Goal: Transaction & Acquisition: Obtain resource

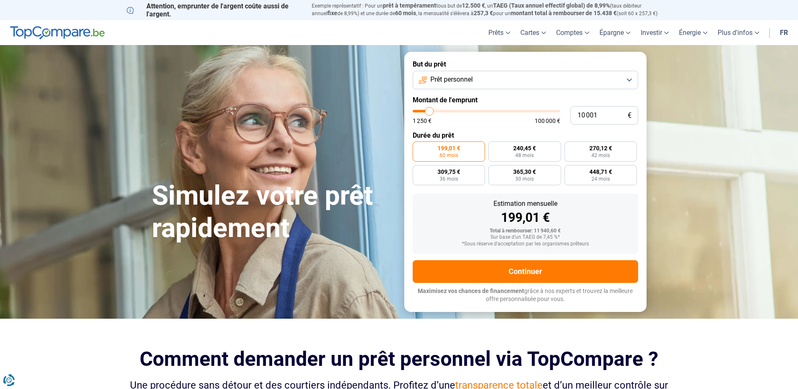
type input "8 250"
type input "8250"
type input "8 500"
type input "8500"
type input "10 000"
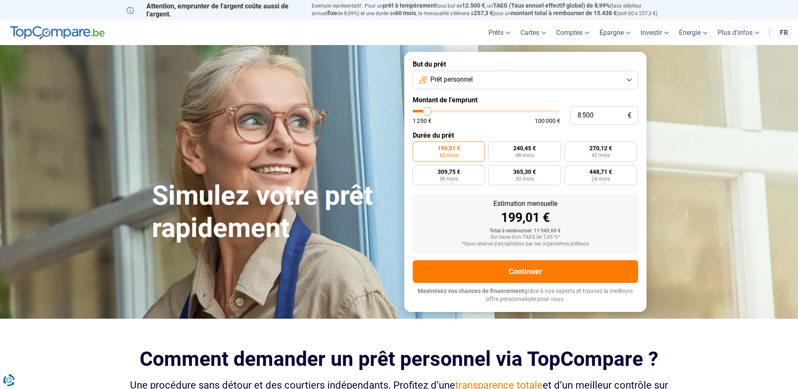
type input "10000"
type input "11 000"
type input "11000"
type input "13 000"
type input "13000"
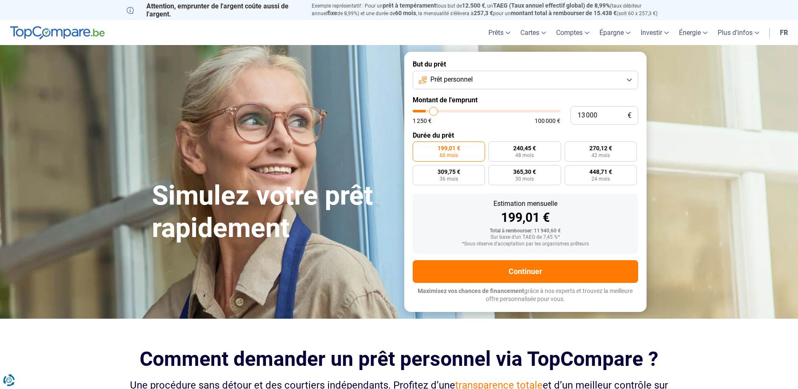
type input "15 750"
type input "15750"
type input "17 250"
type input "17250"
type input "20 000"
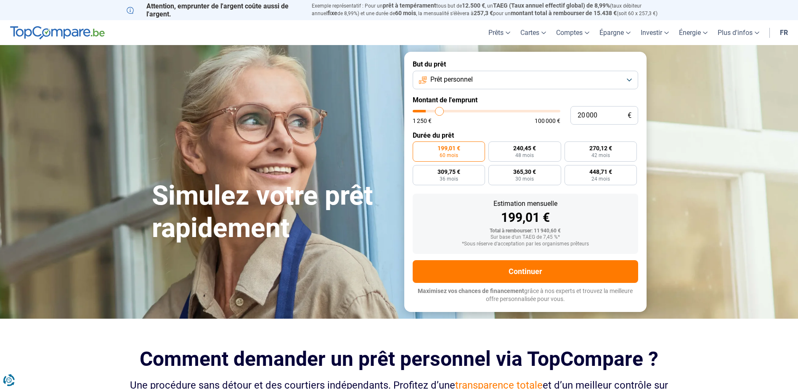
type input "20000"
type input "20 500"
type input "20500"
type input "20 750"
drag, startPoint x: 426, startPoint y: 111, endPoint x: 444, endPoint y: 111, distance: 18.1
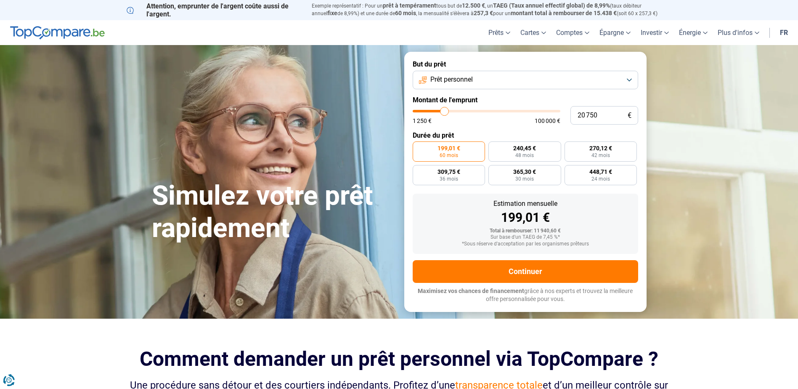
type input "20750"
click at [444, 111] on input "range" at bounding box center [486, 111] width 148 height 3
radio input "false"
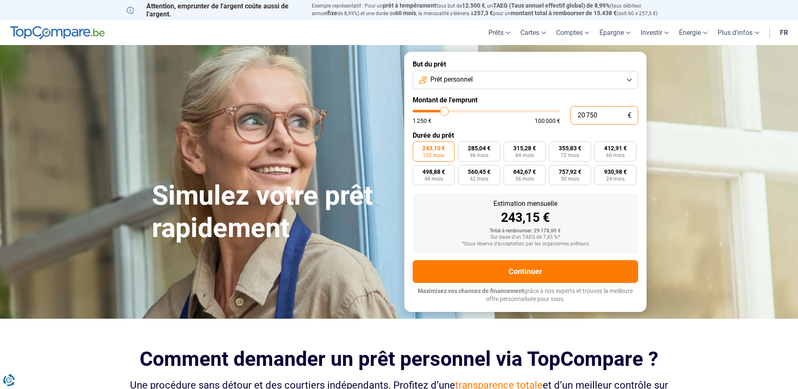
click at [613, 119] on input "20 750" at bounding box center [604, 115] width 68 height 19
type input "2 075"
type input "2000"
type input "207"
type input "1250"
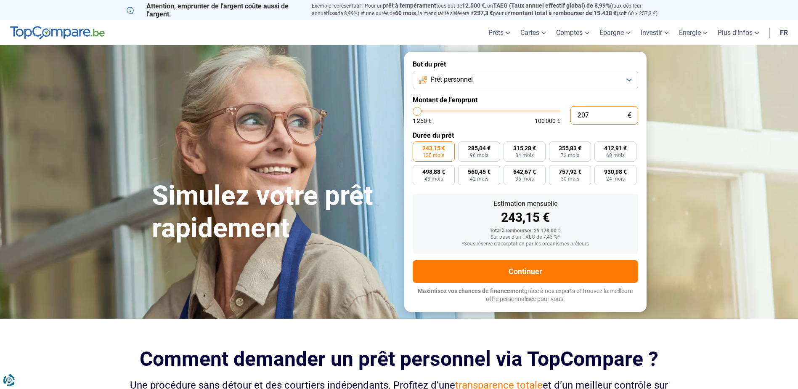
type input "20"
type input "1250"
type input "1 250"
type input "1250"
radio input "true"
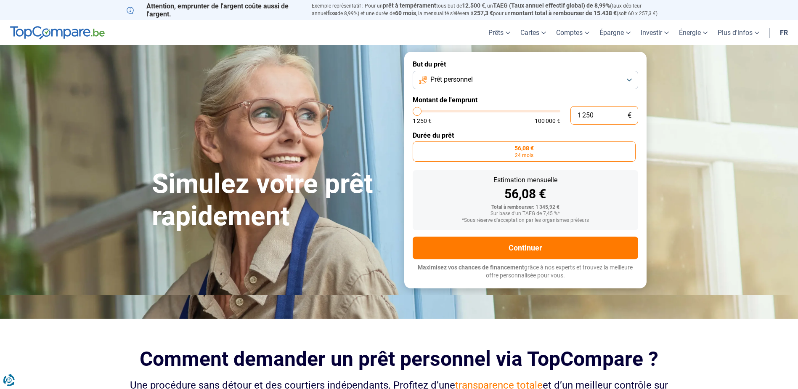
type input "12 500"
type input "12500"
type input "125 000"
type input "100000"
type input "12 500"
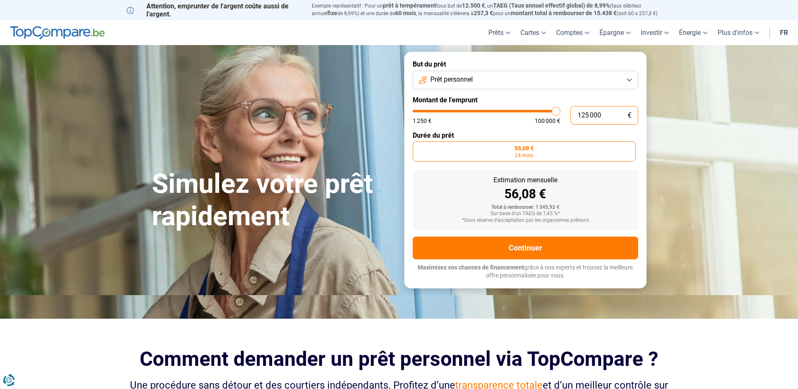
type input "12500"
type input "1 250"
type input "1250"
type input "125"
type input "1250"
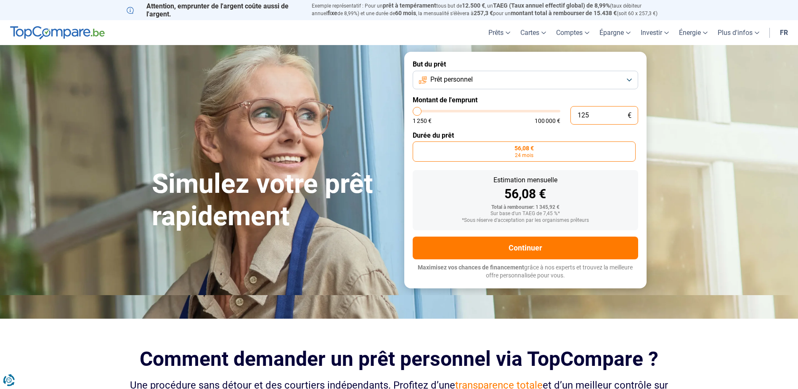
type input "12"
type input "1250"
type input "1"
type input "1250"
type input "0"
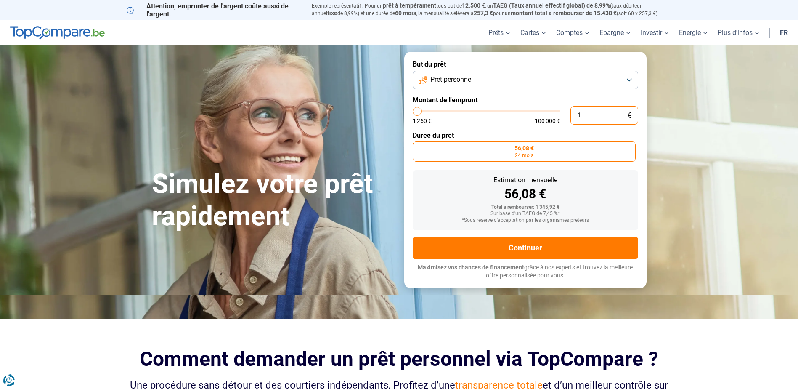
type input "1250"
type input "2"
type input "1250"
type input "20"
type input "1250"
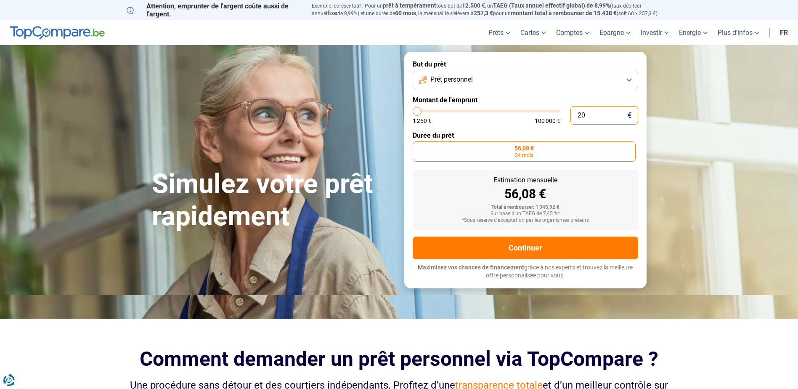
type input "200"
type input "1250"
type input "2 000"
type input "2000"
type input "20 000"
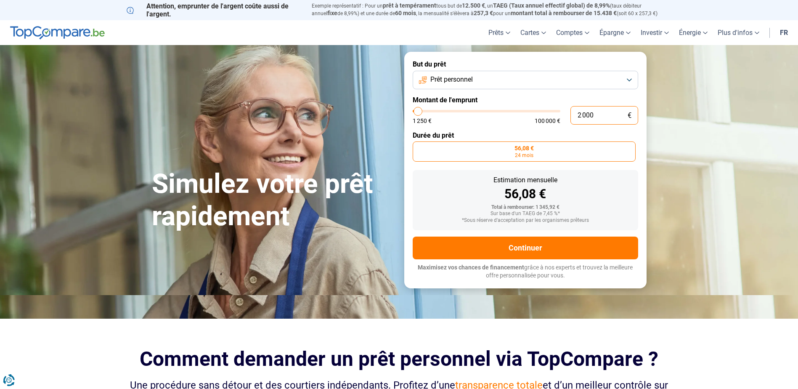
type input "20000"
radio input "false"
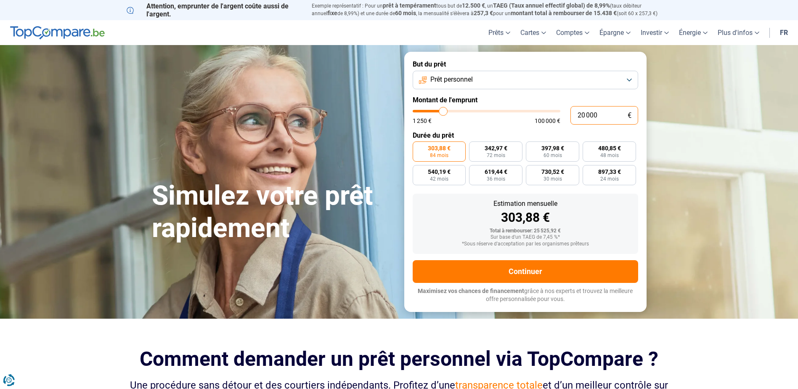
type input "20 000"
click at [516, 82] on button "Prêt personnel" at bounding box center [524, 80] width 225 height 19
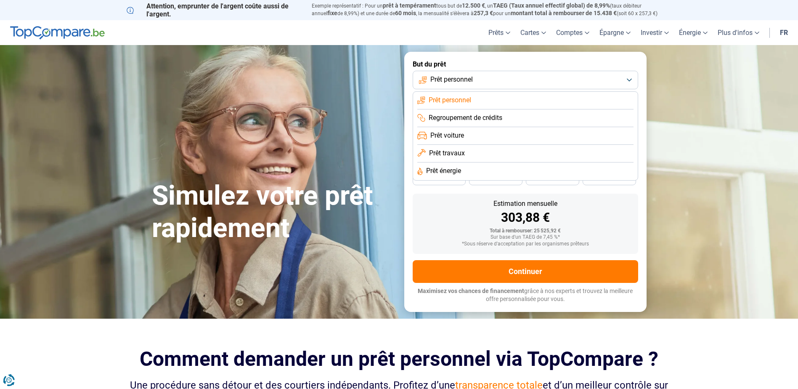
click at [455, 151] on span "Prêt travaux" at bounding box center [447, 152] width 36 height 9
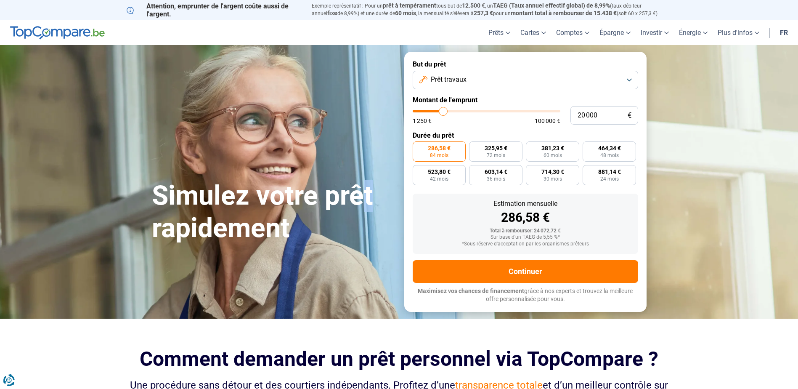
drag, startPoint x: 377, startPoint y: 198, endPoint x: 344, endPoint y: 206, distance: 33.2
click at [353, 205] on h1 "Simulez votre prêt rapidement" at bounding box center [273, 212] width 242 height 65
click at [299, 239] on h1 "Simulez votre prêt rapidement" at bounding box center [273, 212] width 242 height 65
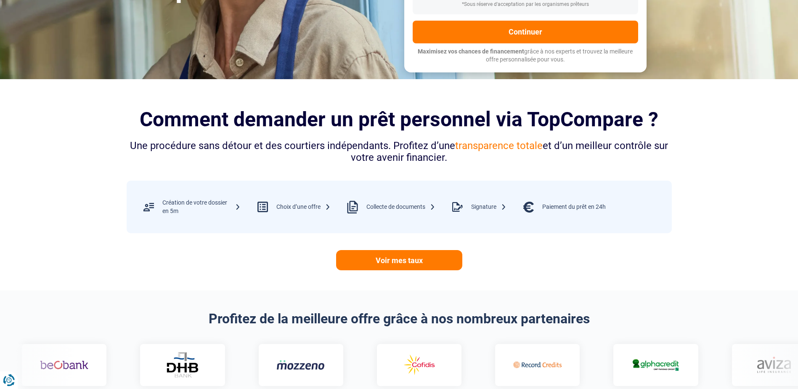
scroll to position [257, 0]
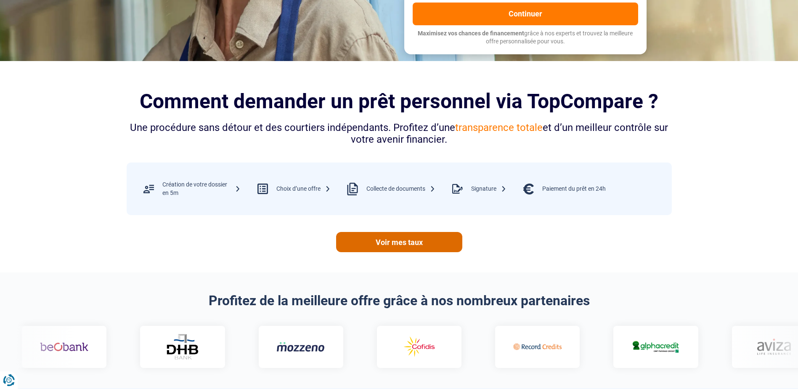
click at [397, 241] on link "Voir mes taux" at bounding box center [399, 242] width 126 height 20
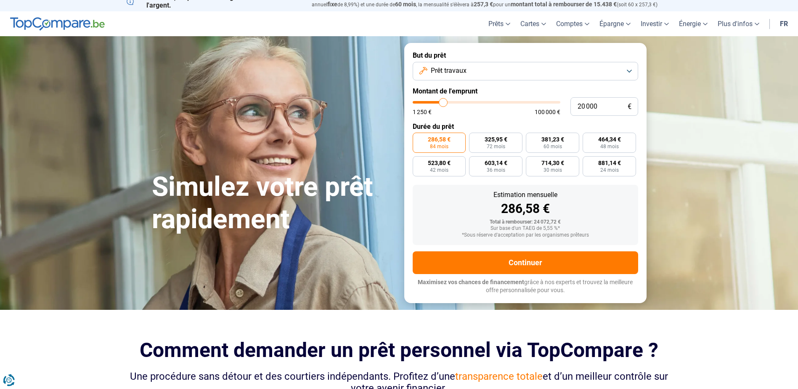
scroll to position [0, 0]
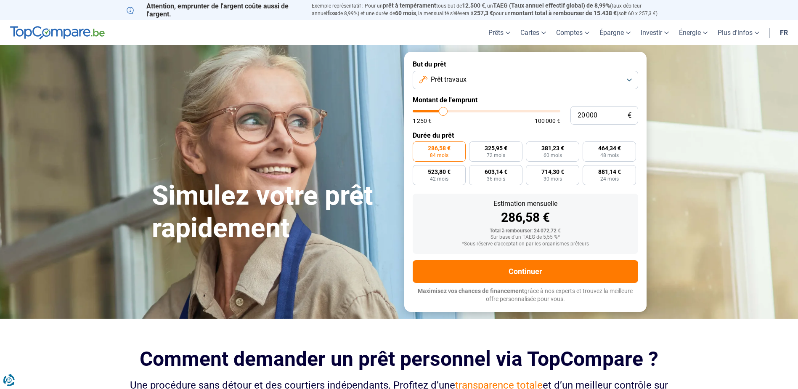
click at [541, 79] on button "Prêt travaux" at bounding box center [524, 80] width 225 height 19
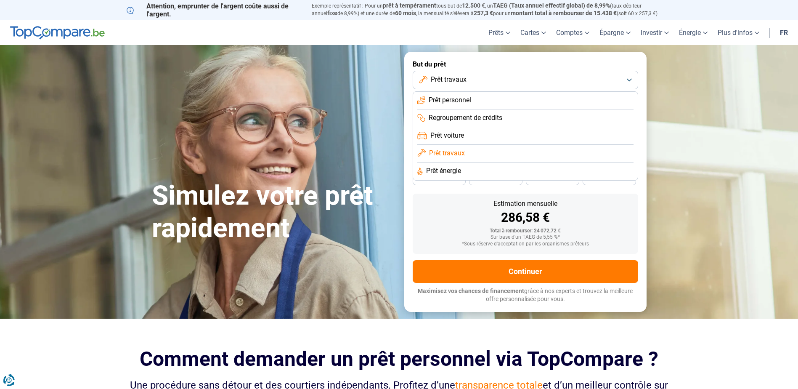
click at [447, 135] on span "Prêt voiture" at bounding box center [447, 135] width 34 height 9
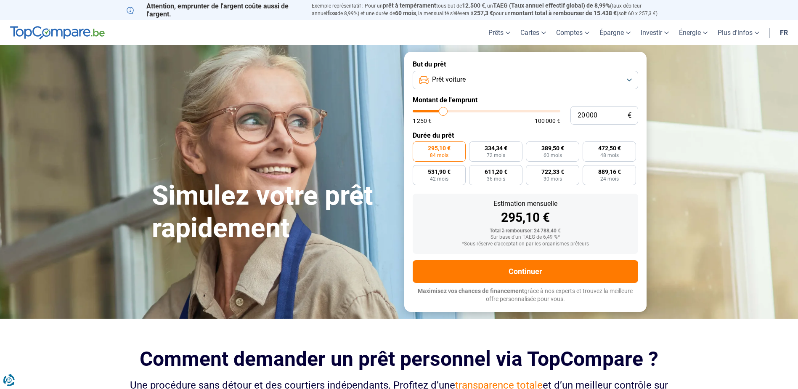
click at [509, 79] on button "Prêt voiture" at bounding box center [524, 80] width 225 height 19
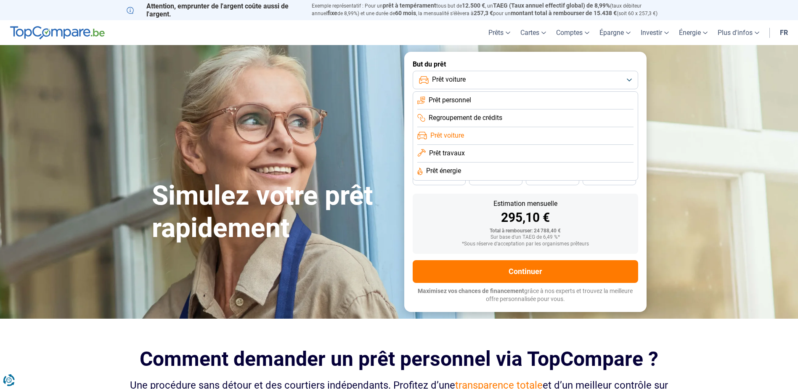
click at [334, 204] on h1 "Simulez votre prêt rapidement" at bounding box center [273, 212] width 242 height 65
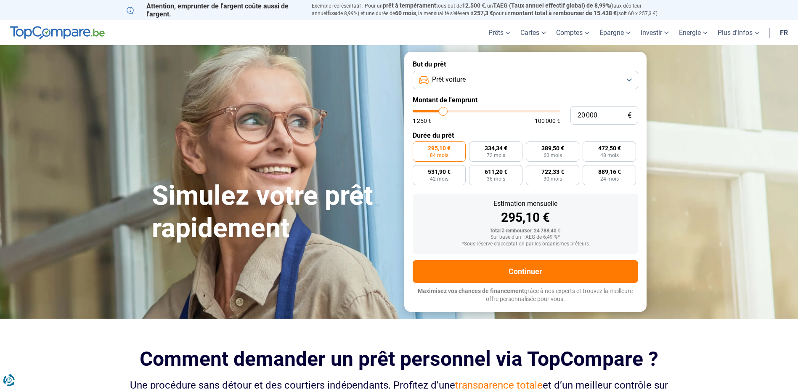
click at [457, 79] on span "Prêt voiture" at bounding box center [449, 79] width 34 height 9
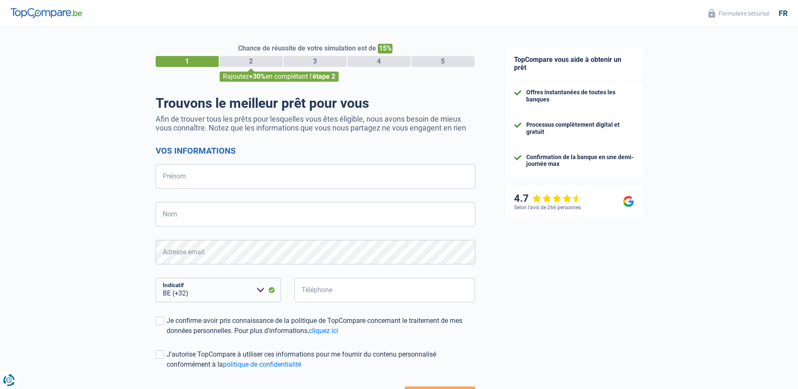
select select "32"
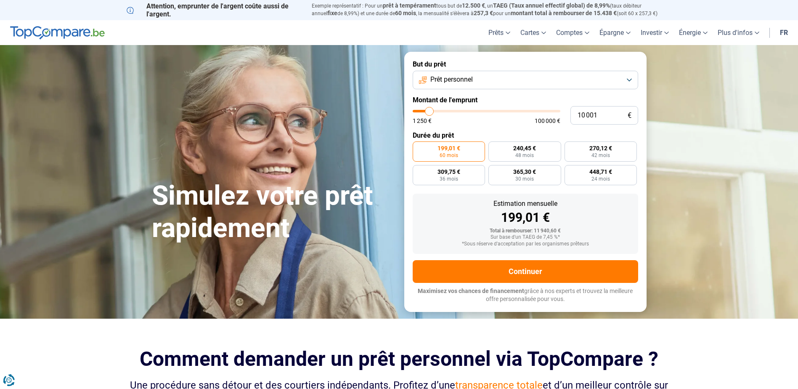
click at [484, 79] on button "Prêt personnel" at bounding box center [524, 80] width 225 height 19
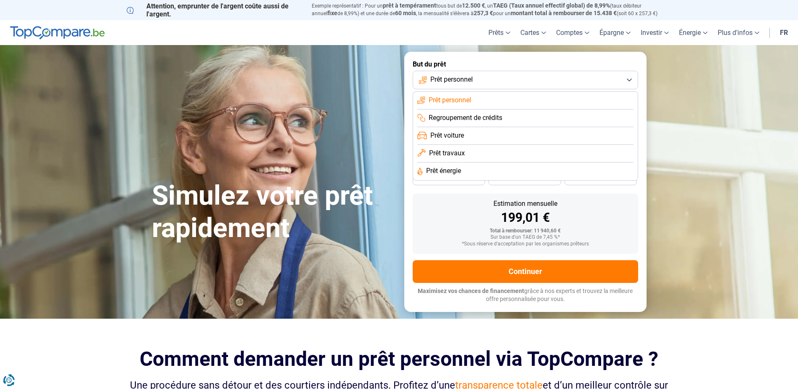
click at [450, 137] on span "Prêt voiture" at bounding box center [447, 135] width 34 height 9
